Goal: Task Accomplishment & Management: Use online tool/utility

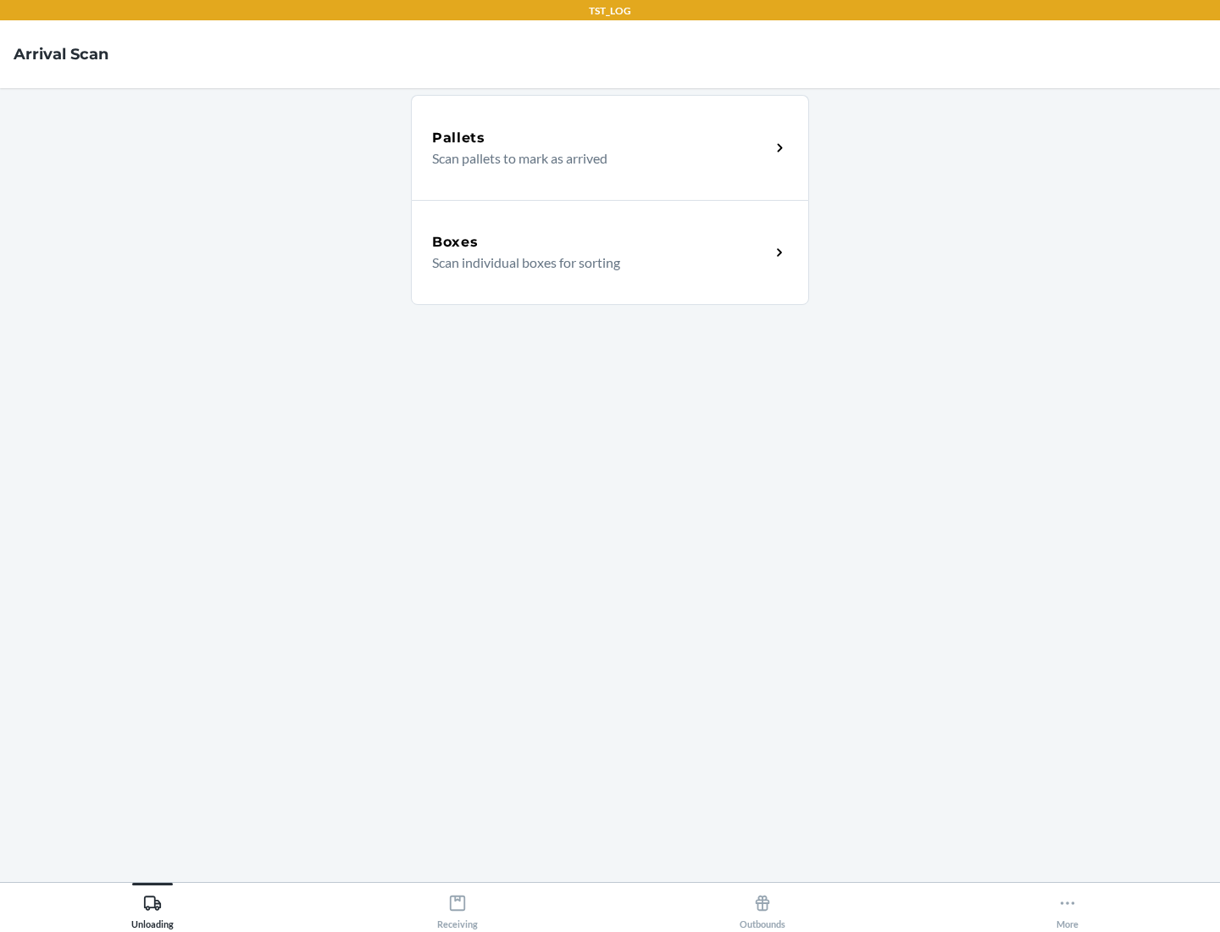
click at [601, 242] on div "Boxes" at bounding box center [601, 242] width 338 height 20
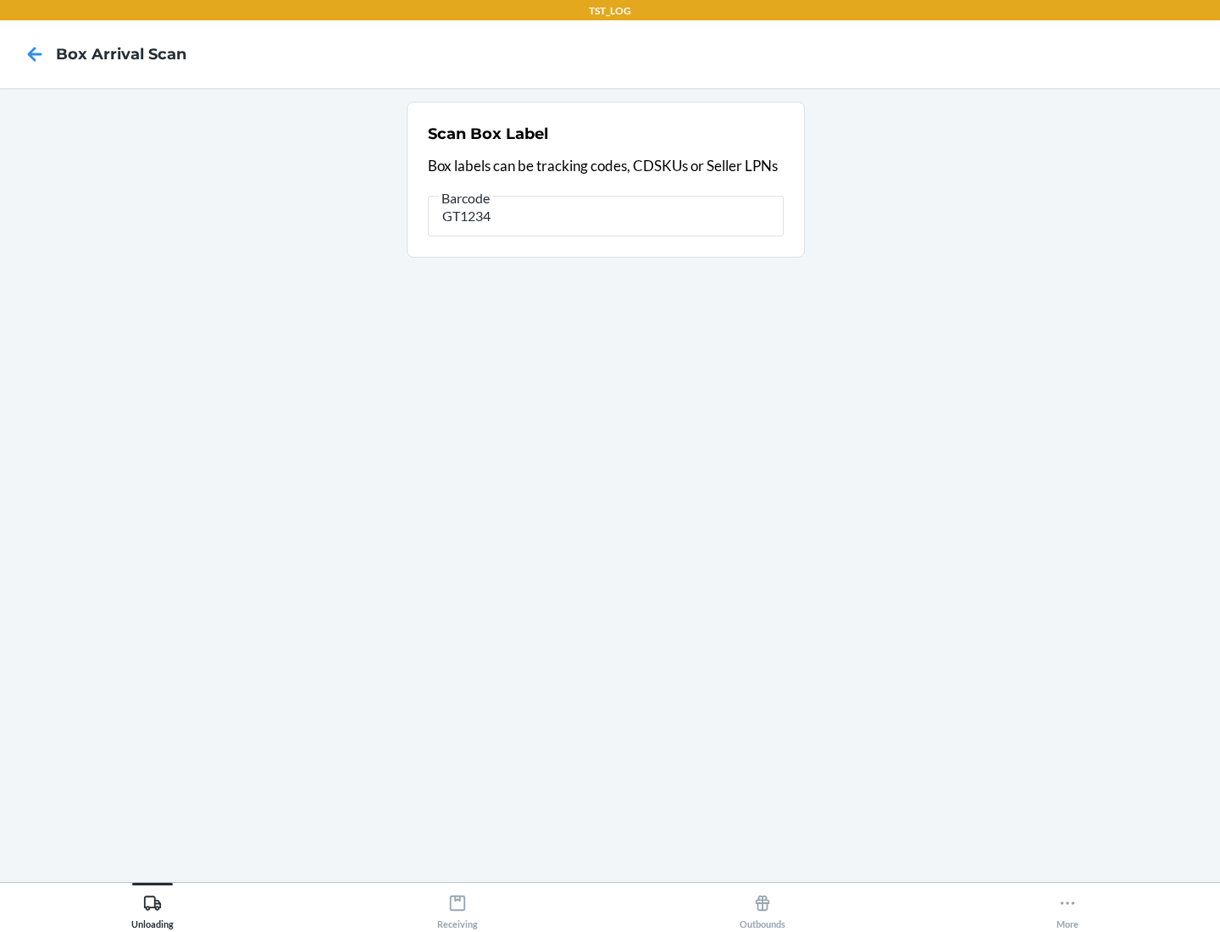
type input "GT1234"
